Goal: Information Seeking & Learning: Learn about a topic

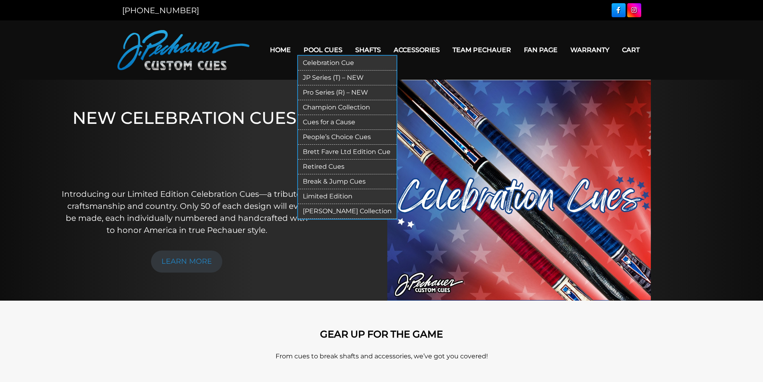
click at [344, 212] on link "[PERSON_NAME] Collection" at bounding box center [347, 211] width 99 height 15
click at [328, 75] on link "JP Series (T) – NEW" at bounding box center [347, 78] width 99 height 15
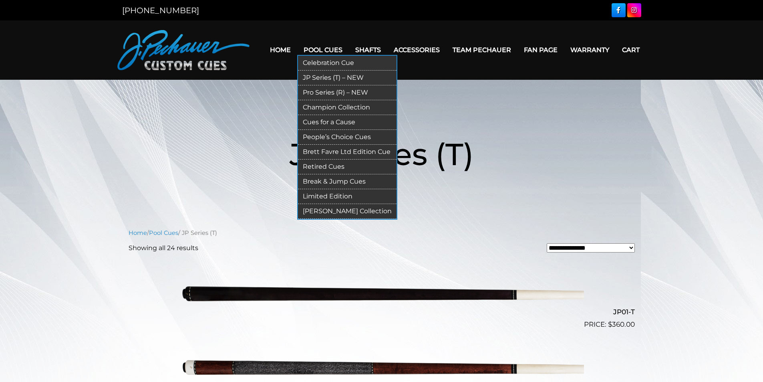
click at [331, 121] on link "Cues for a Cause" at bounding box center [347, 122] width 99 height 15
click at [340, 138] on link "People’s Choice Cues" at bounding box center [347, 137] width 99 height 15
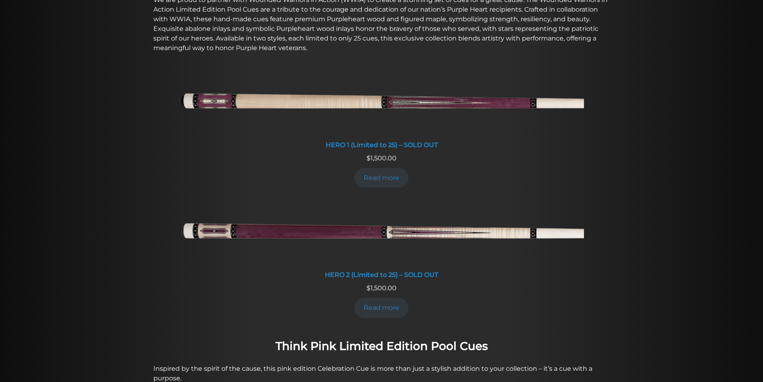
scroll to position [347, 0]
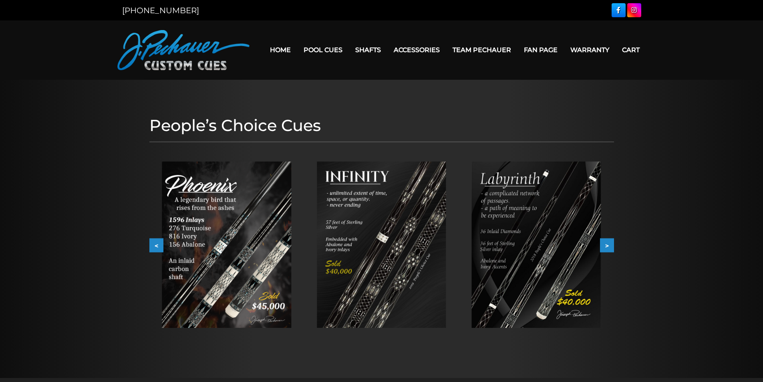
click at [224, 242] on img at bounding box center [226, 244] width 129 height 166
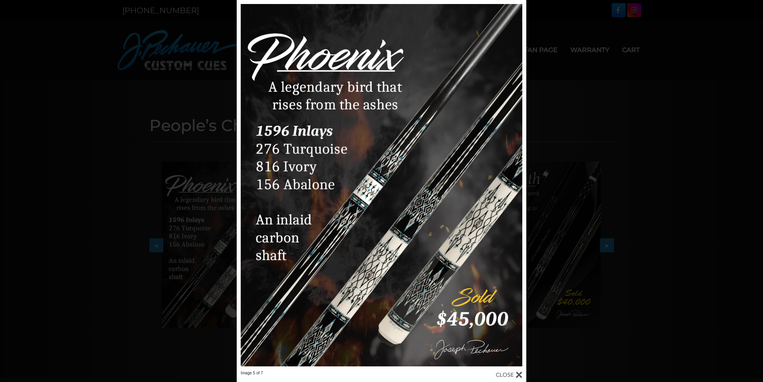
click at [519, 373] on div at bounding box center [509, 374] width 26 height 9
